Goal: Share content

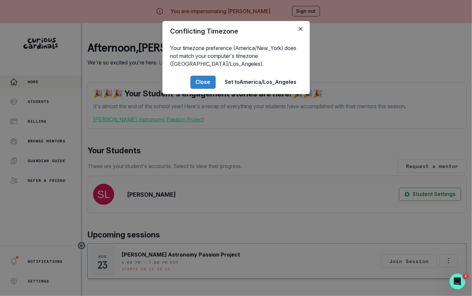
click at [204, 121] on div "Conflicting Timezone Your timezone preference (America/New_York) does not match…" at bounding box center [236, 148] width 472 height 296
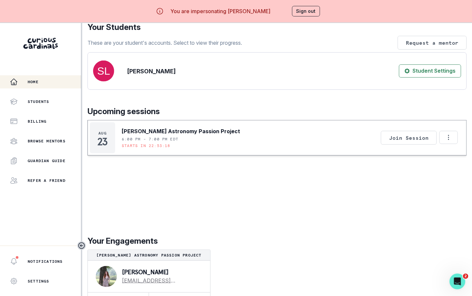
scroll to position [23, 0]
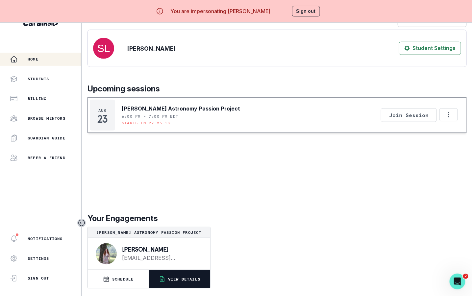
click at [177, 277] on p "VIEW DETAILS" at bounding box center [184, 279] width 32 height 5
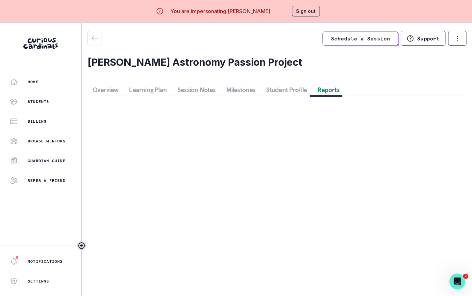
click at [314, 92] on button "Reports" at bounding box center [329, 90] width 32 height 12
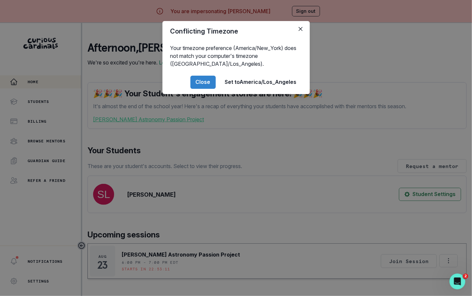
click at [204, 148] on div "Conflicting Timezone Your timezone preference (America/New_York) does not match…" at bounding box center [236, 148] width 472 height 296
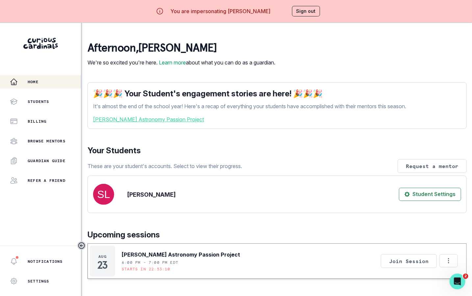
click at [169, 123] on link "[PERSON_NAME] Astronomy Passion Project" at bounding box center [277, 119] width 368 height 8
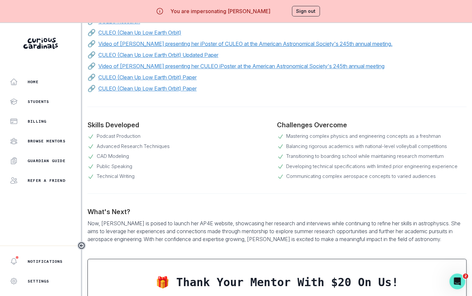
scroll to position [574, 0]
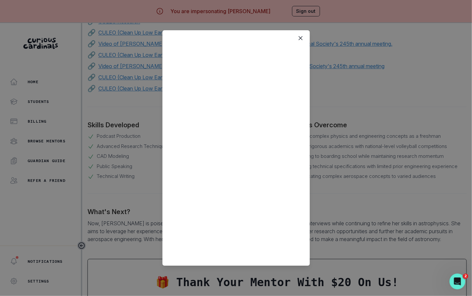
click at [341, 70] on div at bounding box center [236, 148] width 472 height 296
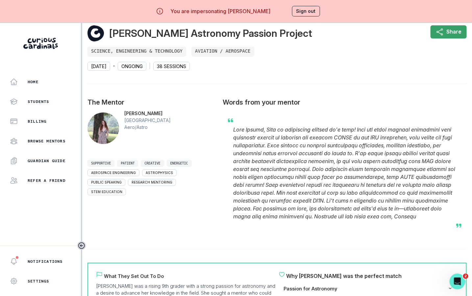
scroll to position [0, 0]
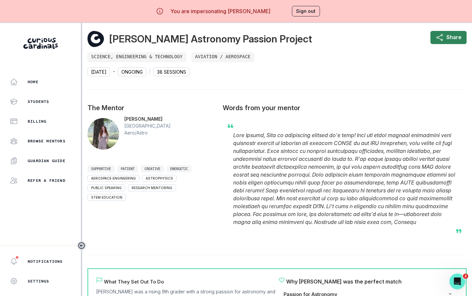
click at [437, 40] on icon "Share" at bounding box center [440, 38] width 8 height 8
click at [311, 193] on p at bounding box center [344, 178] width 223 height 95
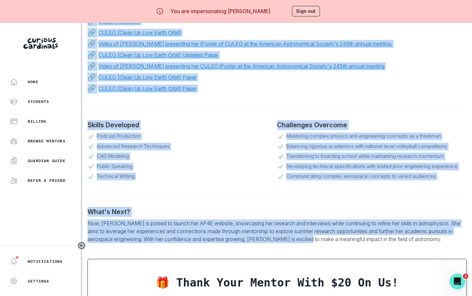
scroll to position [574, 0]
drag, startPoint x: 114, startPoint y: 36, endPoint x: 425, endPoint y: 240, distance: 372.1
copy div "[PERSON_NAME] Astronomy Passion Project Share Science, Engineering & Technology…"
